Goal: Obtain resource: Obtain resource

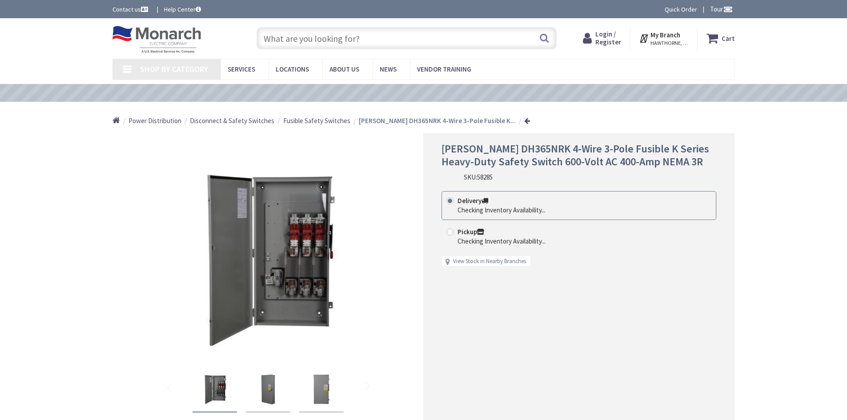
type input "[STREET_ADDRESS][US_STATE]"
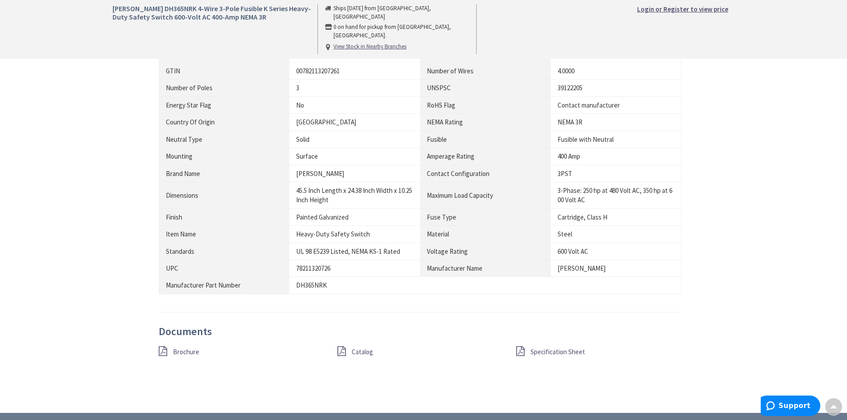
scroll to position [667, 0]
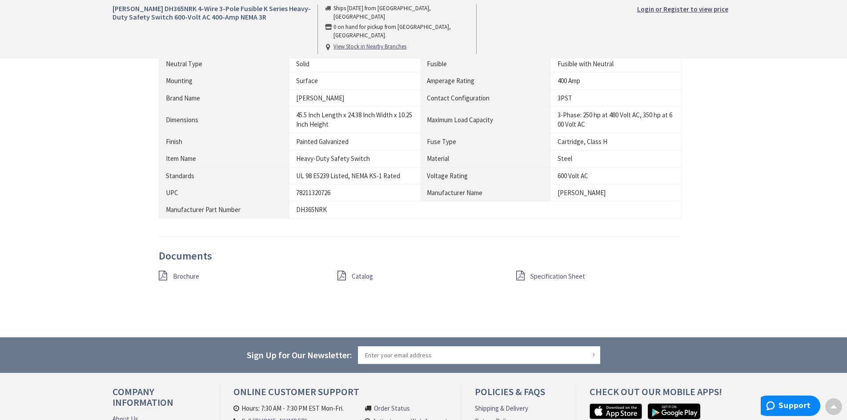
click at [572, 274] on span "Specification Sheet" at bounding box center [557, 276] width 55 height 8
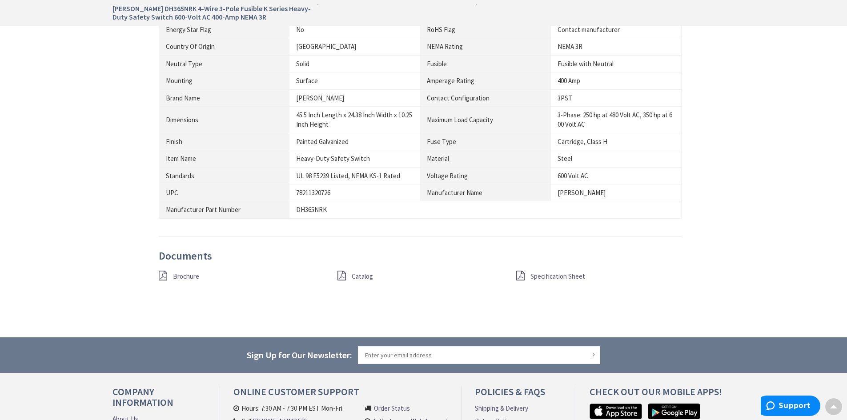
click at [346, 275] on div "Catalog" at bounding box center [420, 276] width 179 height 11
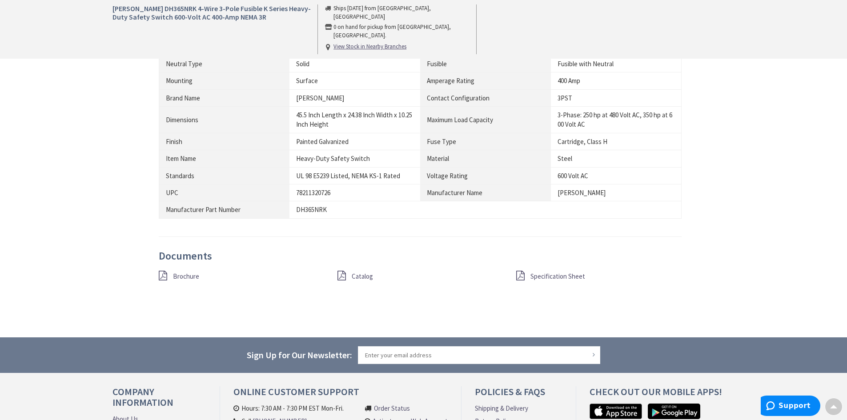
click at [352, 275] on span "Catalog" at bounding box center [362, 276] width 21 height 8
click at [186, 276] on span "Brochure" at bounding box center [186, 276] width 26 height 8
click at [565, 273] on span "Specification Sheet" at bounding box center [557, 276] width 55 height 8
